Goal: Transaction & Acquisition: Book appointment/travel/reservation

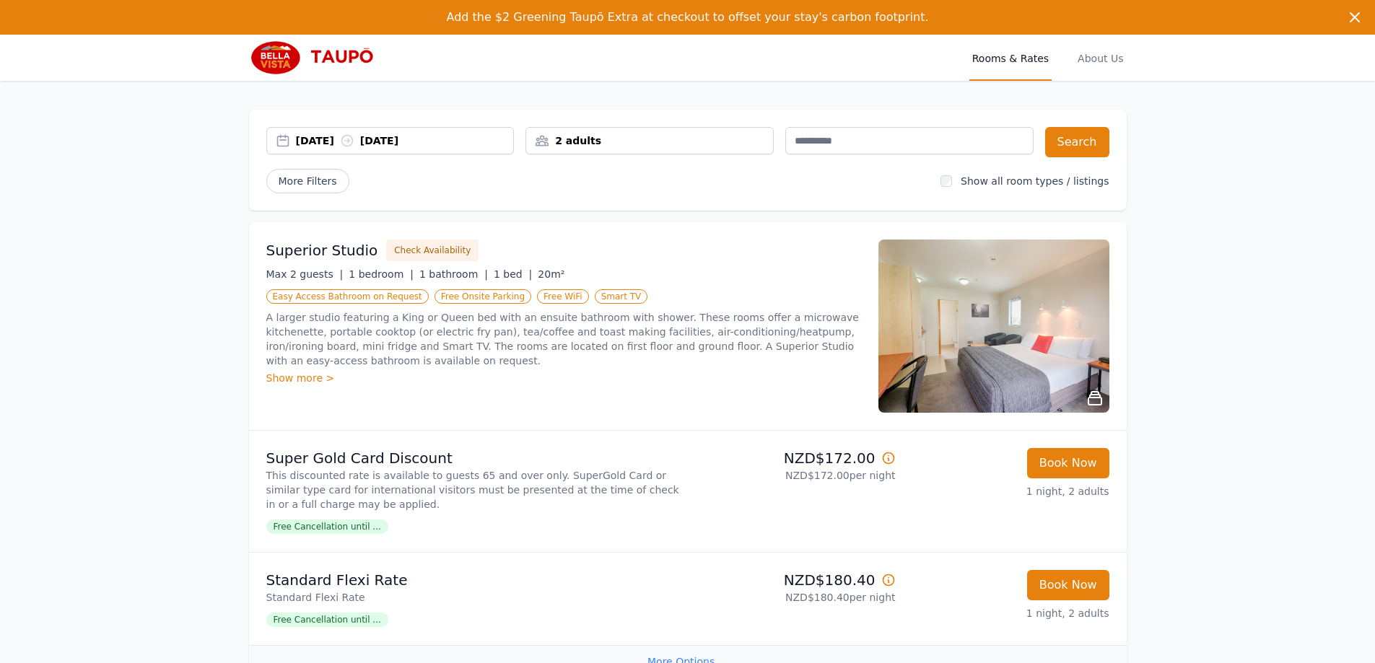
click at [331, 146] on div "[DATE] [DATE]" at bounding box center [405, 141] width 218 height 14
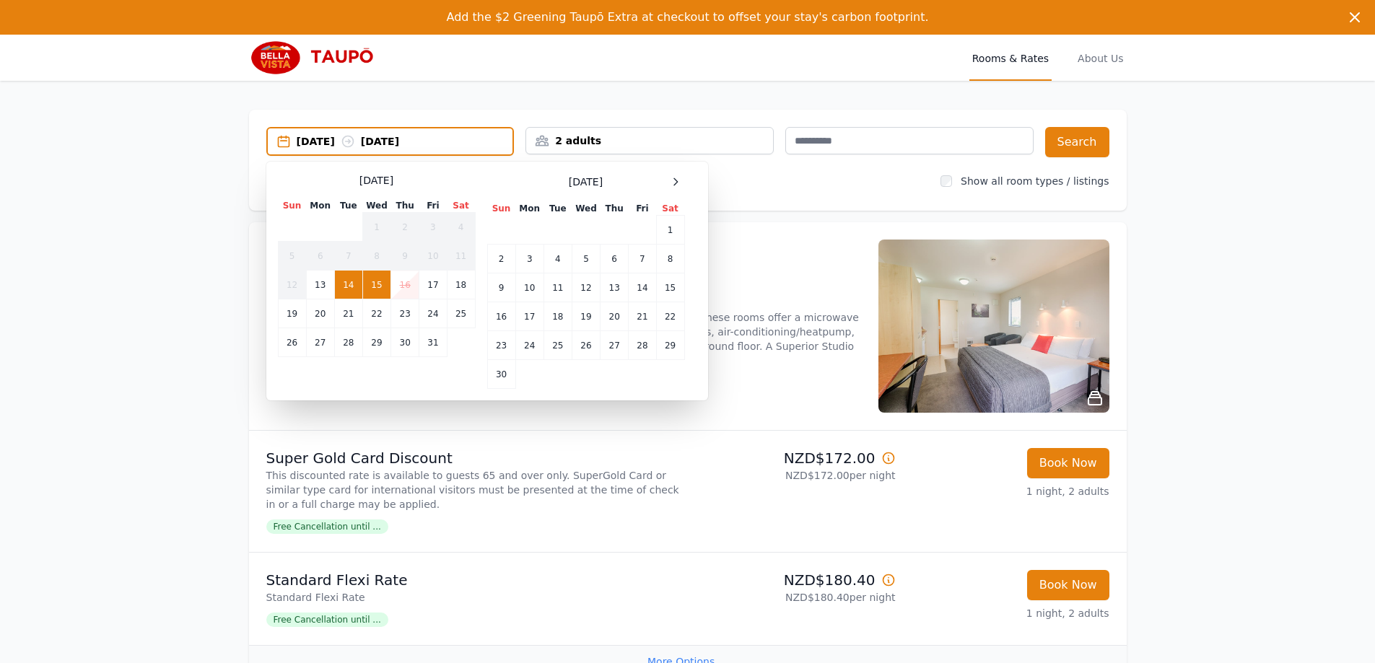
click at [674, 191] on div "[DATE] Sun Mon Tue Wed Thu Fri Sat 1 2 3 4 5 6 7 8 9 10 11 12 13 14 15 16 17 18…" at bounding box center [586, 281] width 198 height 216
click at [674, 186] on icon at bounding box center [676, 182] width 12 height 12
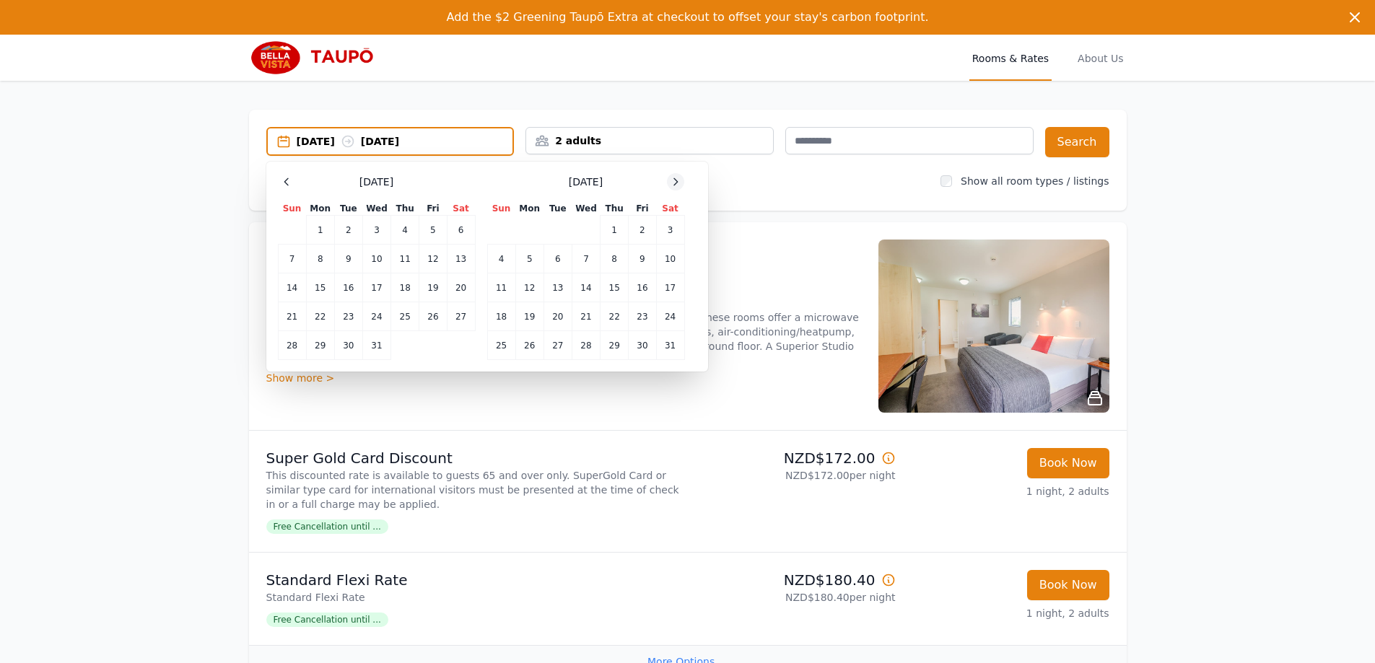
click at [674, 186] on icon at bounding box center [676, 182] width 12 height 12
click at [638, 294] on td "20" at bounding box center [642, 288] width 27 height 29
click at [673, 297] on td "21" at bounding box center [670, 288] width 28 height 29
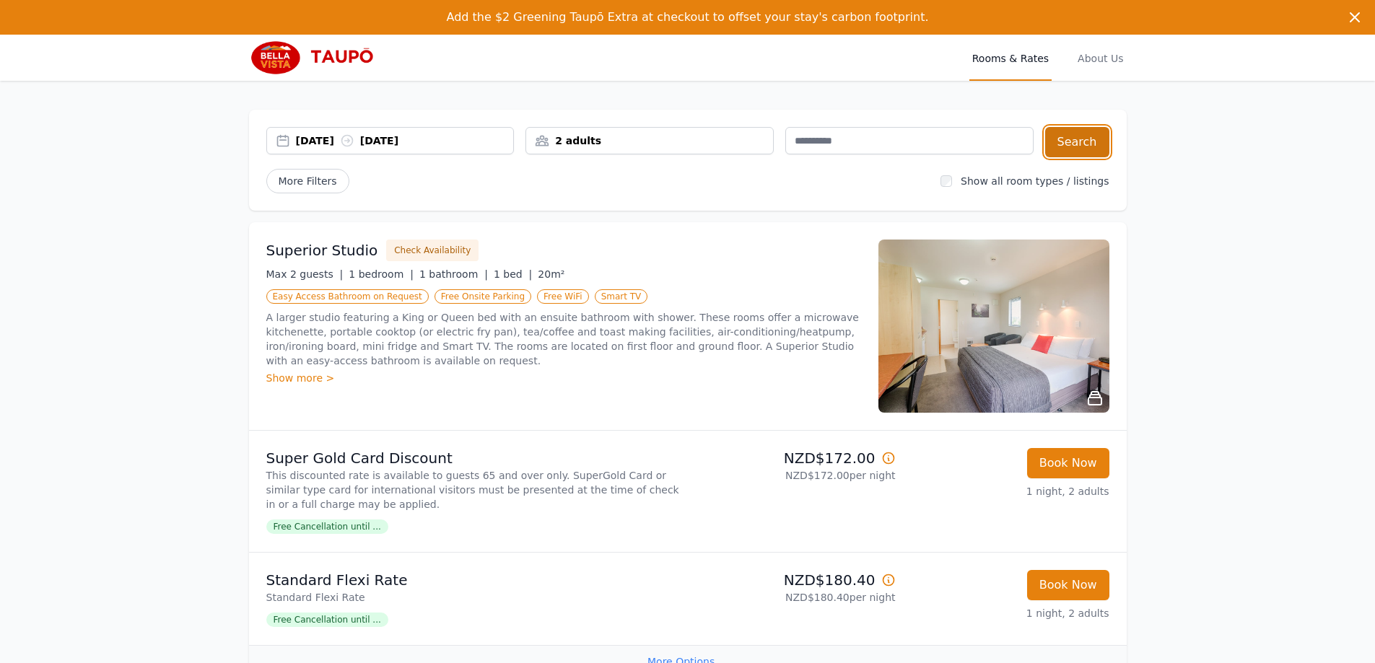
click at [1088, 136] on button "Search" at bounding box center [1077, 142] width 64 height 30
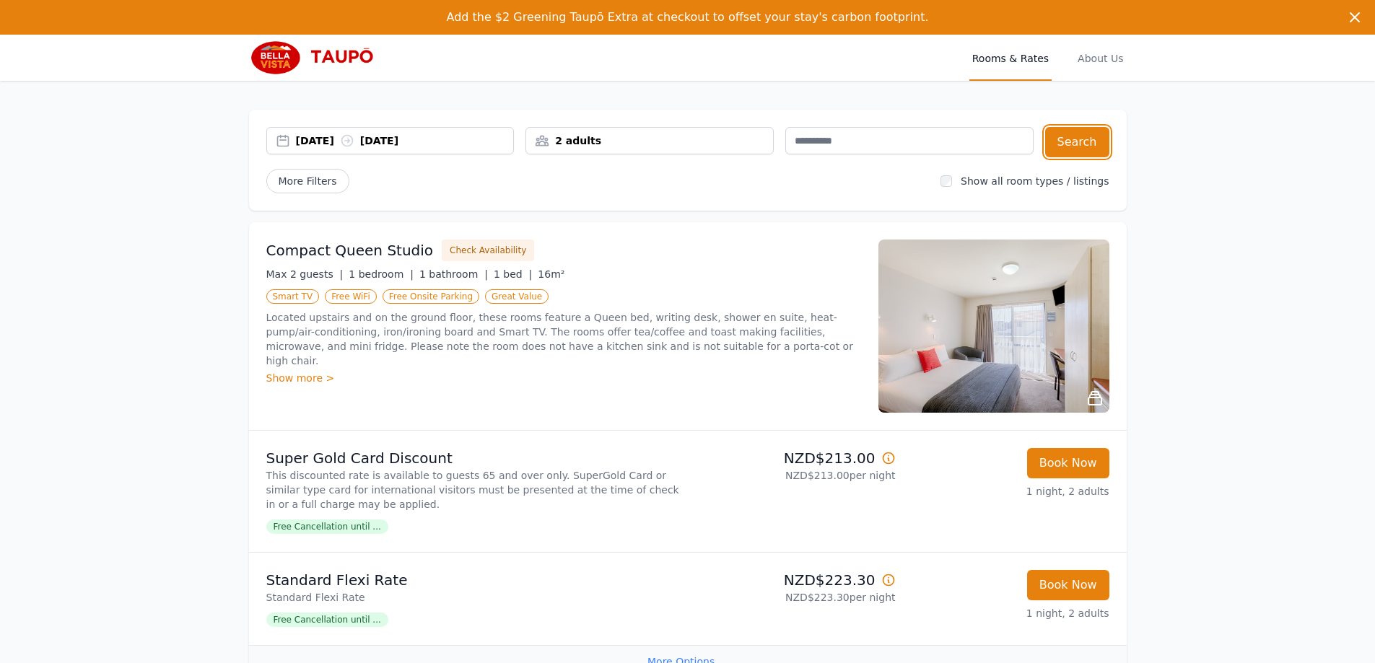
click at [377, 152] on div "[DATE] [DATE]" at bounding box center [390, 140] width 248 height 27
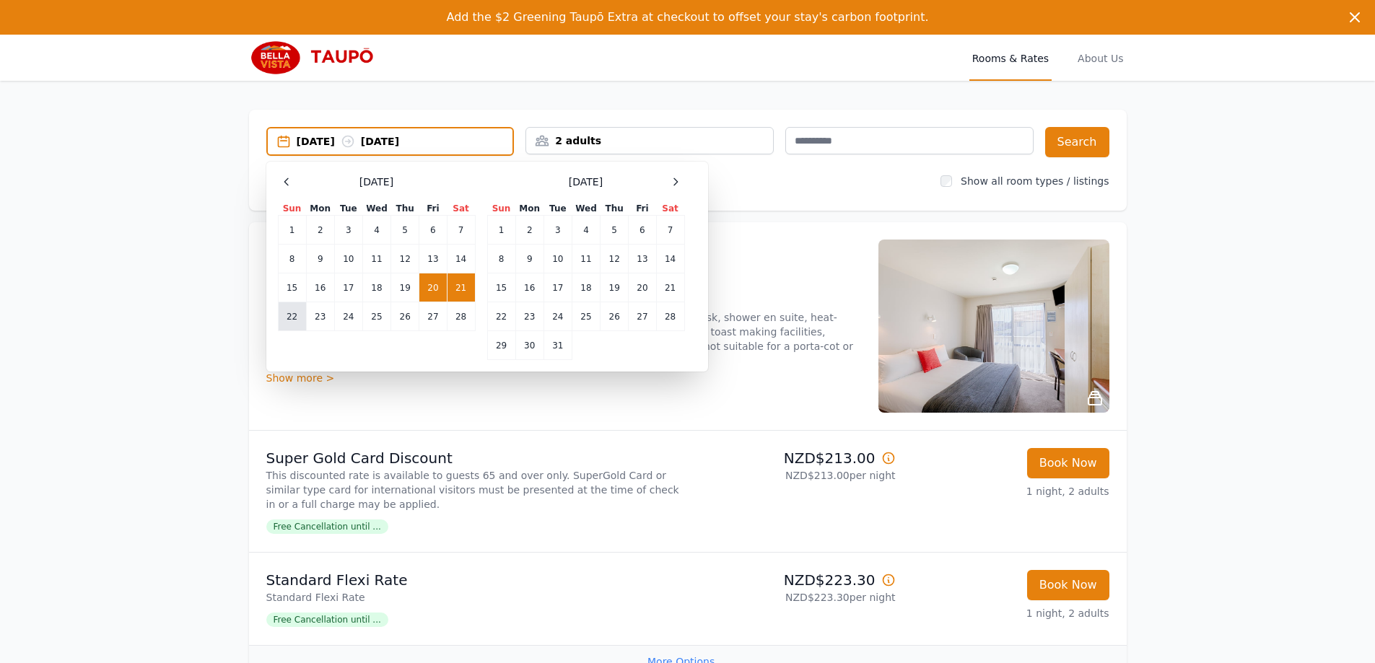
click at [292, 321] on td "22" at bounding box center [292, 316] width 28 height 29
click at [311, 320] on td "23" at bounding box center [320, 316] width 28 height 29
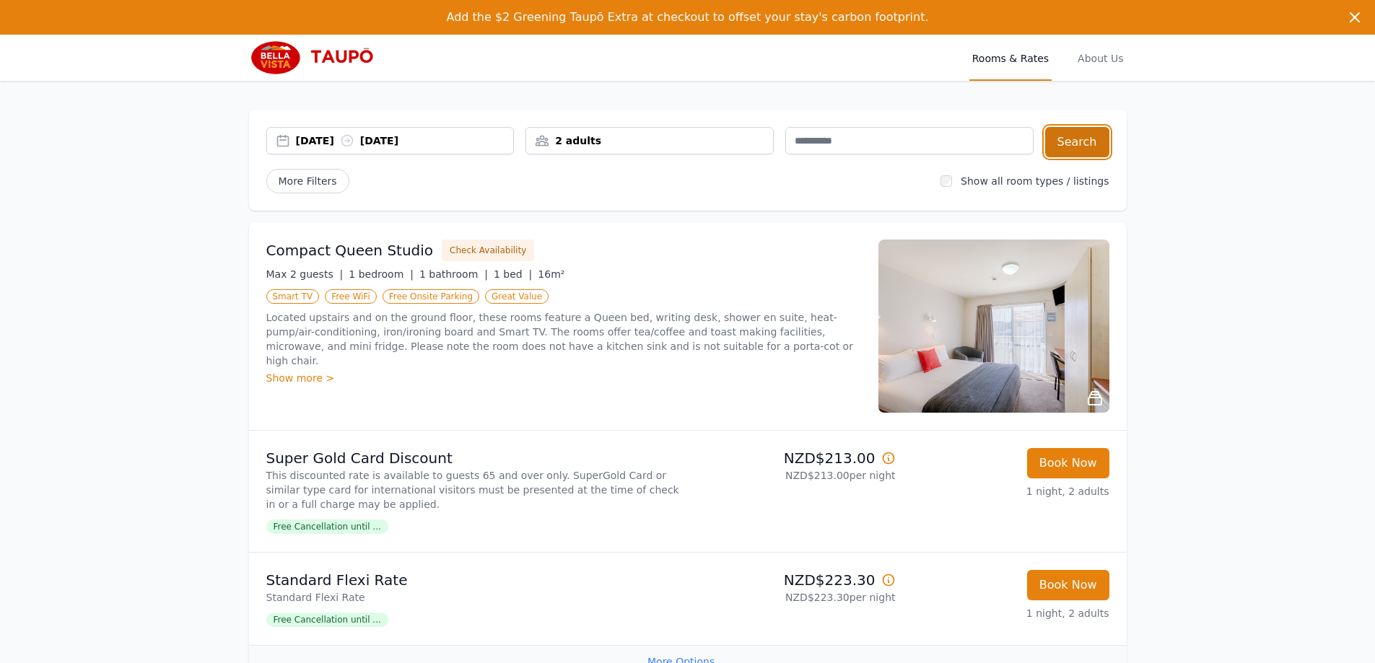
click at [1076, 149] on button "Search" at bounding box center [1077, 142] width 64 height 30
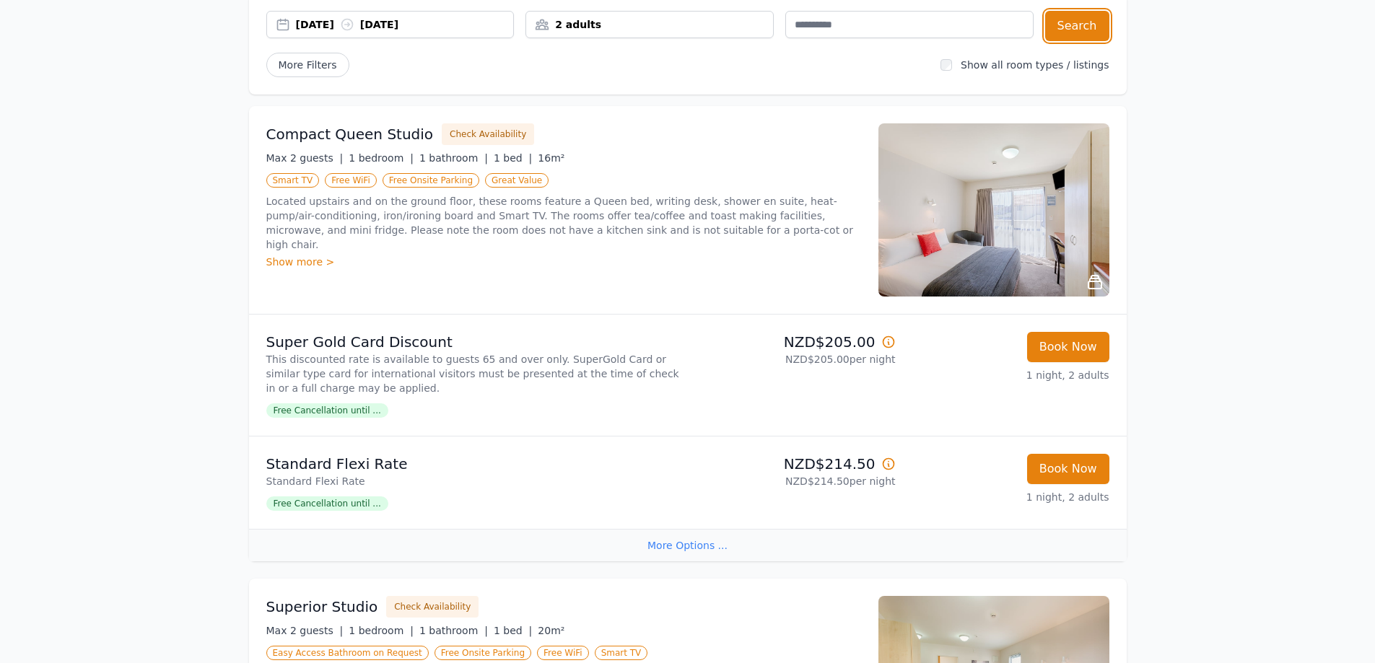
scroll to position [44, 0]
